Goal: Information Seeking & Learning: Learn about a topic

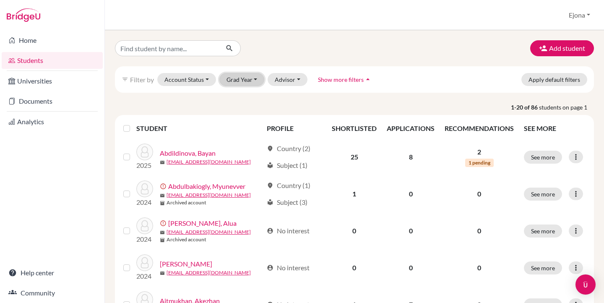
click at [247, 81] on button "Grad Year" at bounding box center [242, 79] width 45 height 13
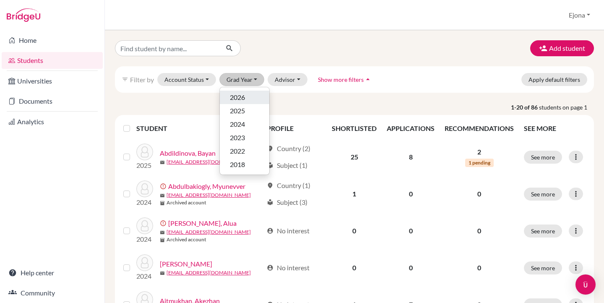
click at [249, 94] on div "2026" at bounding box center [244, 97] width 29 height 10
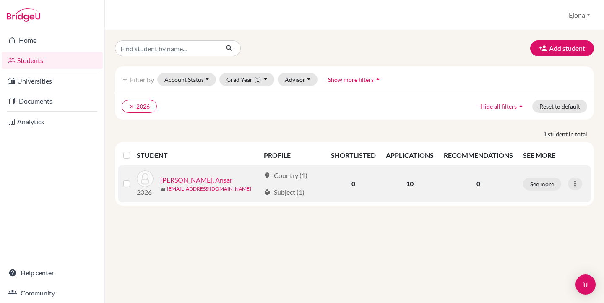
click at [194, 178] on link "[PERSON_NAME], Ansar" at bounding box center [196, 180] width 72 height 10
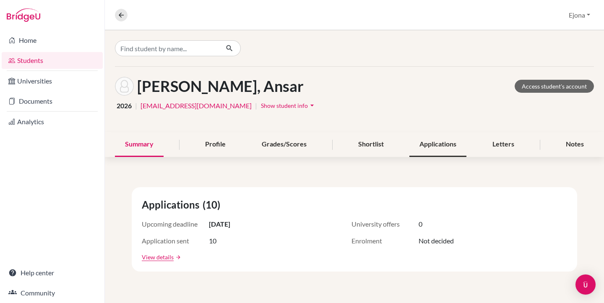
click at [446, 146] on div "Applications" at bounding box center [438, 144] width 57 height 25
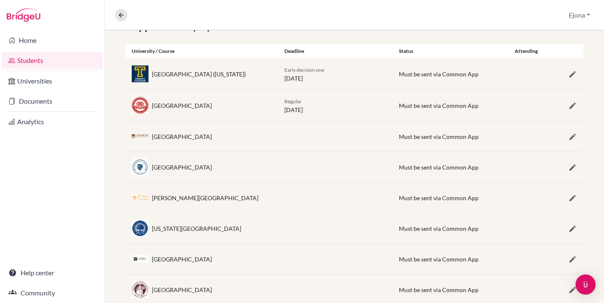
scroll to position [252, 0]
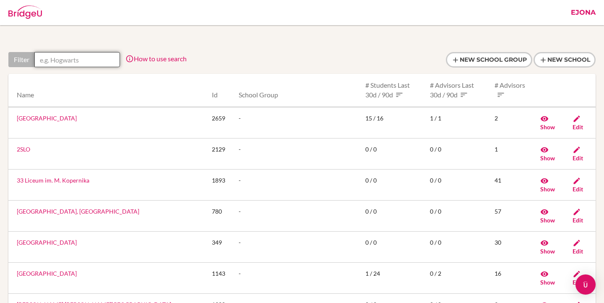
click at [94, 57] on input "text" at bounding box center [77, 59] width 86 height 15
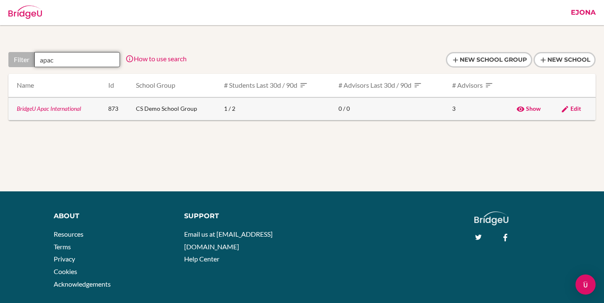
type input "apac"
click at [58, 110] on link "BridgeU Apac International" at bounding box center [49, 108] width 64 height 7
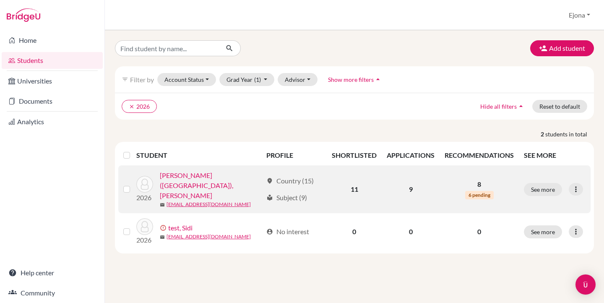
click at [203, 178] on link "Smith (UK), Anna" at bounding box center [211, 185] width 103 height 30
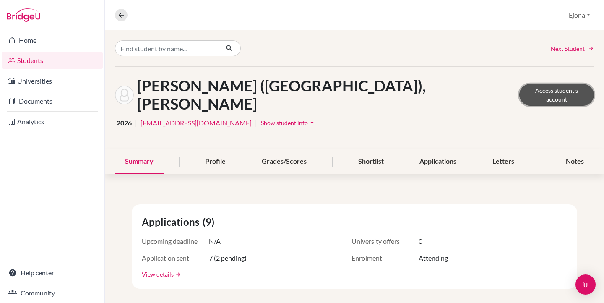
click at [560, 86] on link "Access student's account" at bounding box center [557, 95] width 75 height 22
